Goal: Navigation & Orientation: Find specific page/section

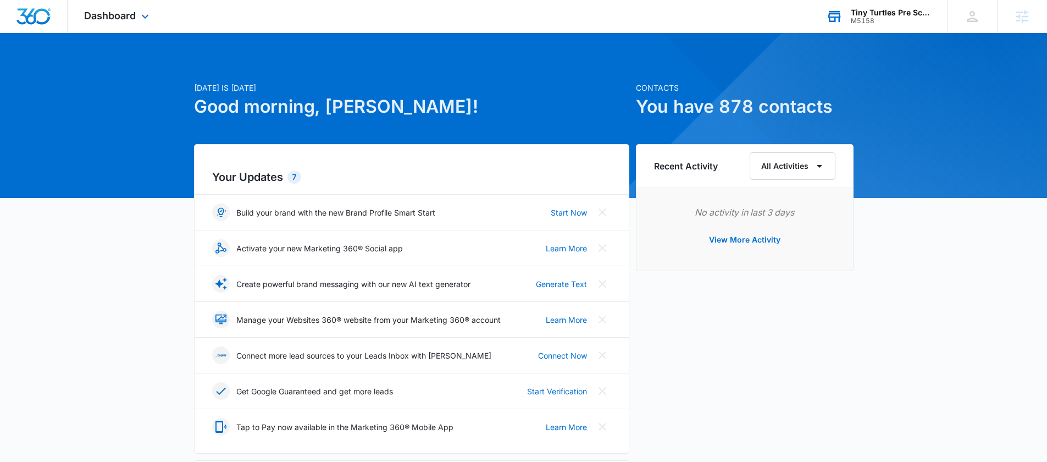
click at [882, 16] on div "Tiny Turtles Pre School of Jupiter M5158" at bounding box center [891, 16] width 80 height 16
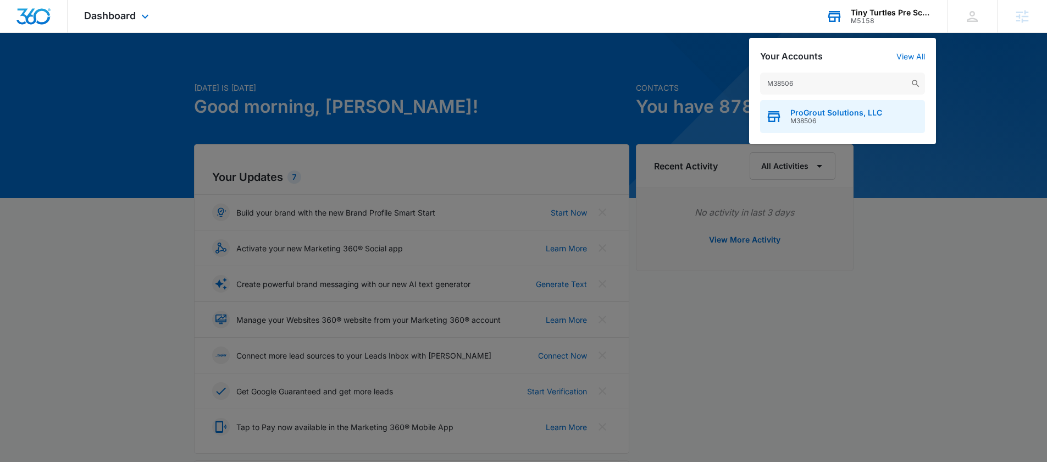
type input "M38506"
click at [842, 113] on span "ProGrout Solutions, LLC" at bounding box center [836, 112] width 92 height 9
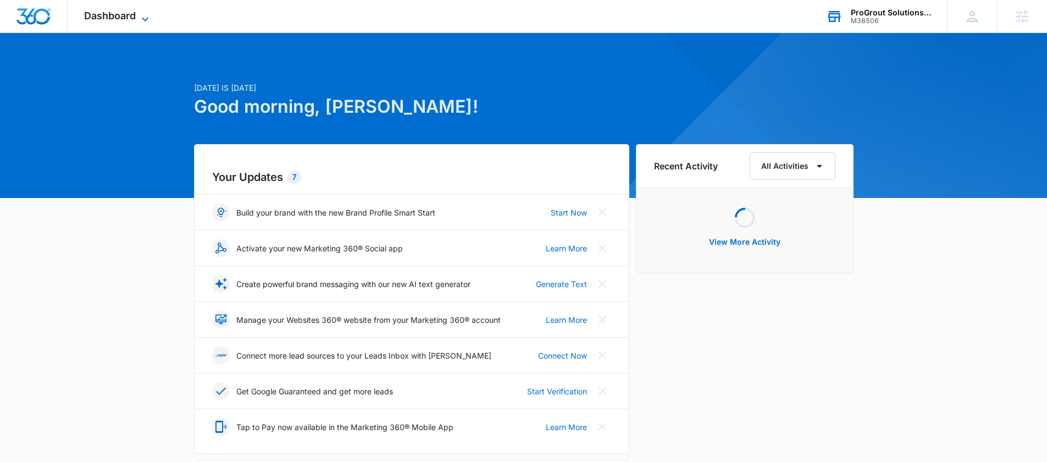
click at [93, 13] on span "Dashboard" at bounding box center [110, 16] width 52 height 12
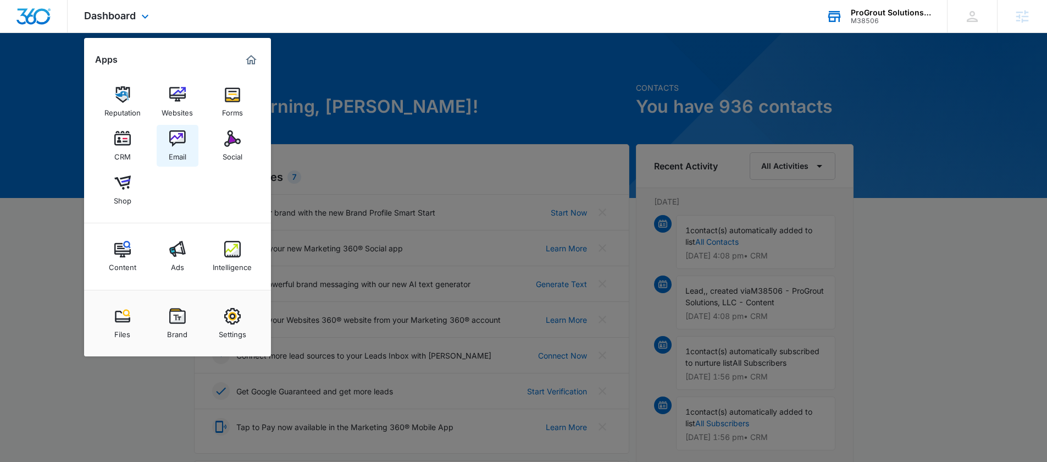
click at [172, 140] on img at bounding box center [177, 138] width 16 height 16
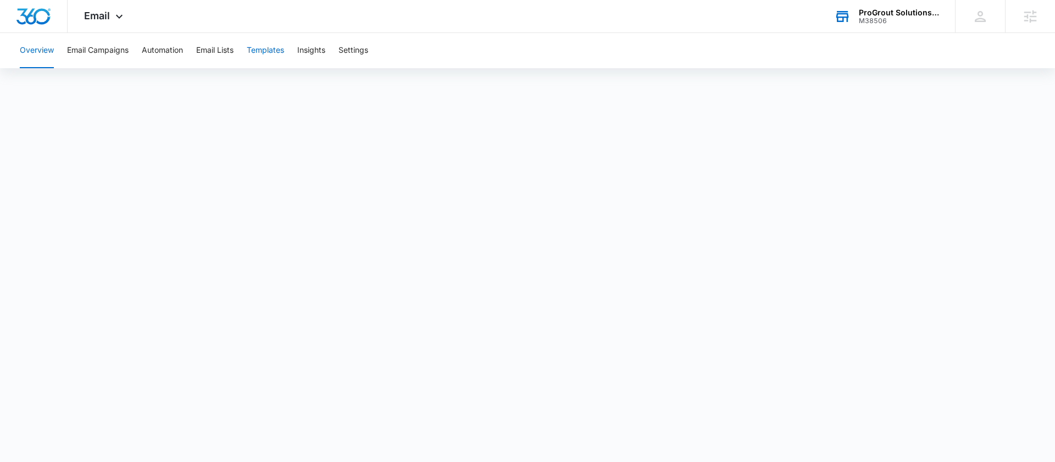
click at [262, 53] on button "Templates" at bounding box center [265, 50] width 37 height 35
click at [99, 14] on span "Email" at bounding box center [97, 16] width 26 height 12
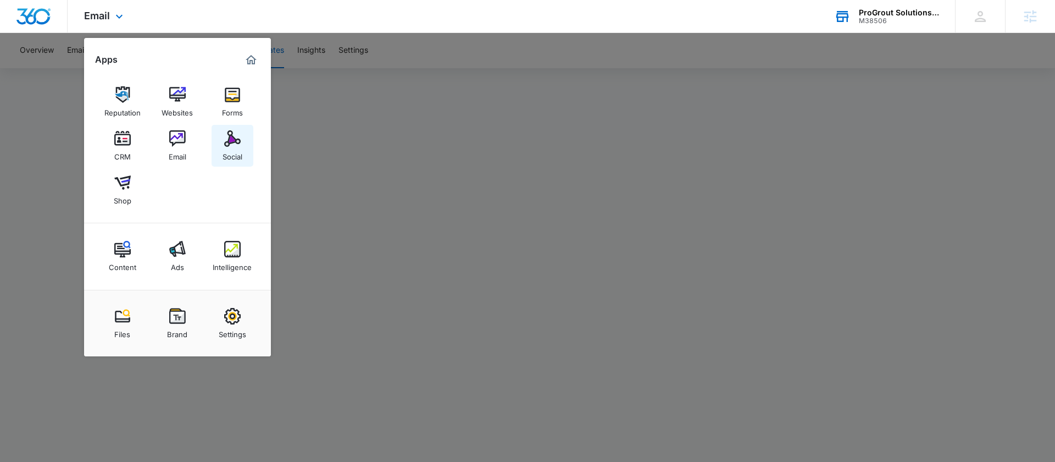
click at [229, 140] on img at bounding box center [232, 138] width 16 height 16
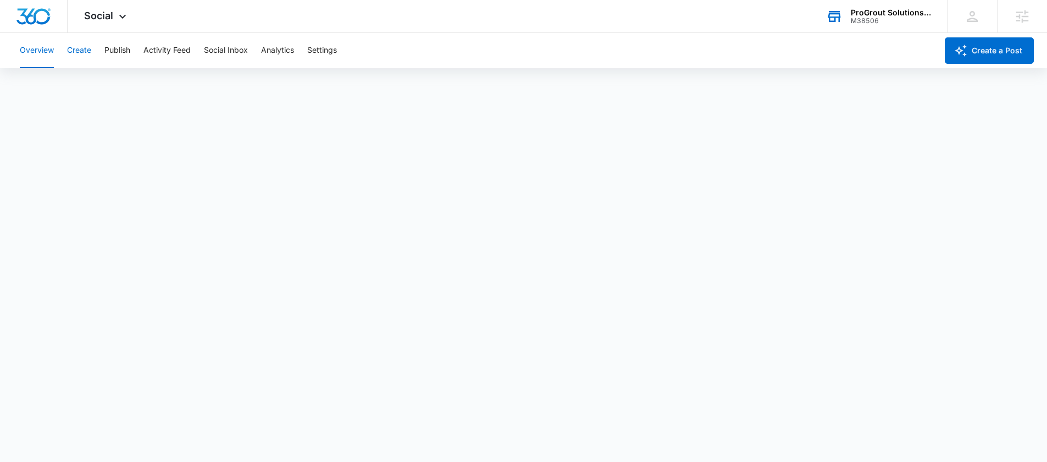
click at [80, 51] on button "Create" at bounding box center [79, 50] width 24 height 35
click at [101, 16] on span "Social" at bounding box center [98, 16] width 29 height 12
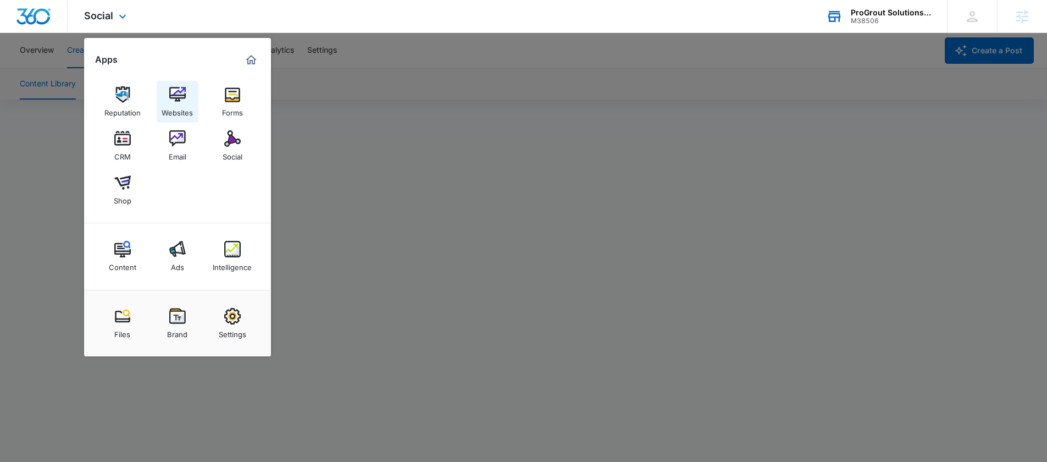
click at [181, 87] on img at bounding box center [177, 94] width 16 height 16
